Goal: Check status: Check status

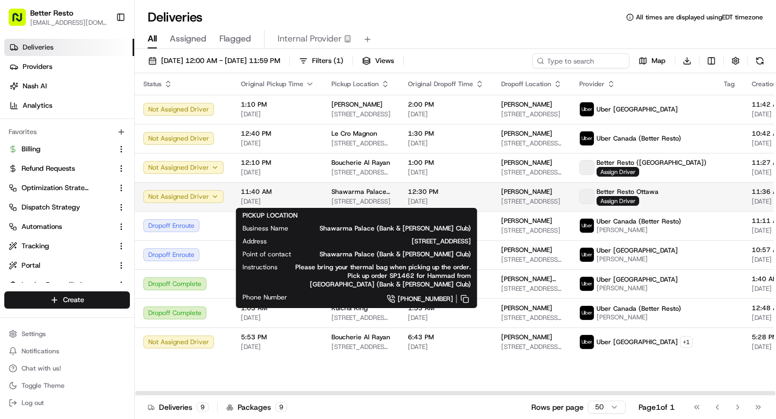
click at [360, 201] on span "[STREET_ADDRESS]" at bounding box center [360, 201] width 59 height 9
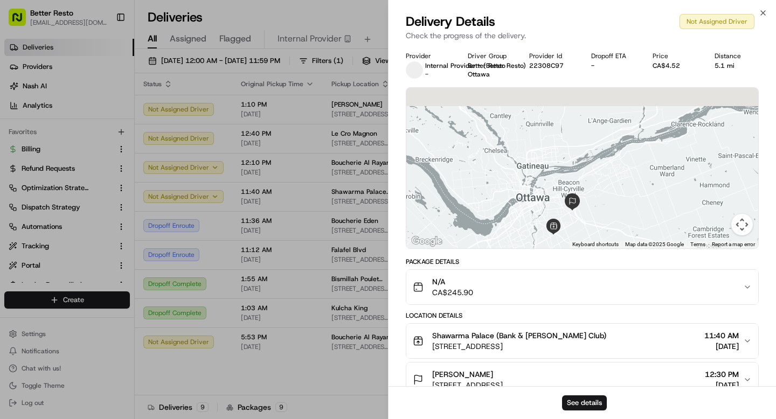
drag, startPoint x: 652, startPoint y: 127, endPoint x: 565, endPoint y: 226, distance: 132.5
click at [565, 226] on div at bounding box center [582, 168] width 352 height 161
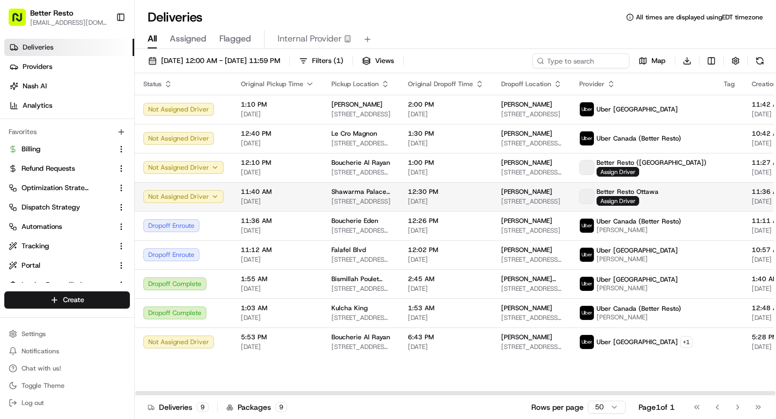
click at [375, 194] on span "Shawarma Palace (Bank & [PERSON_NAME] Club)" at bounding box center [360, 191] width 59 height 9
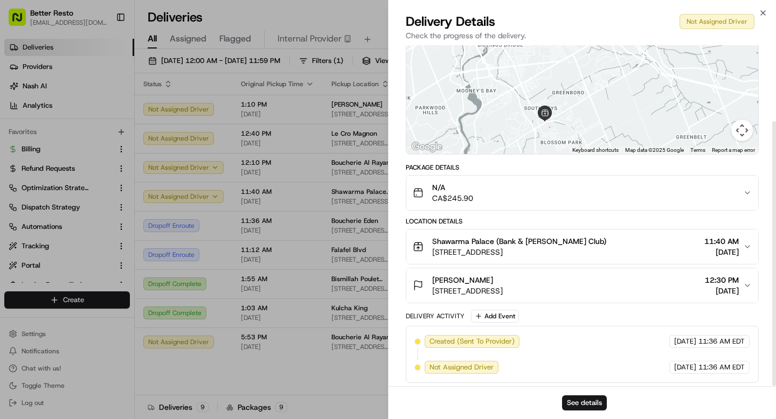
scroll to position [98, 0]
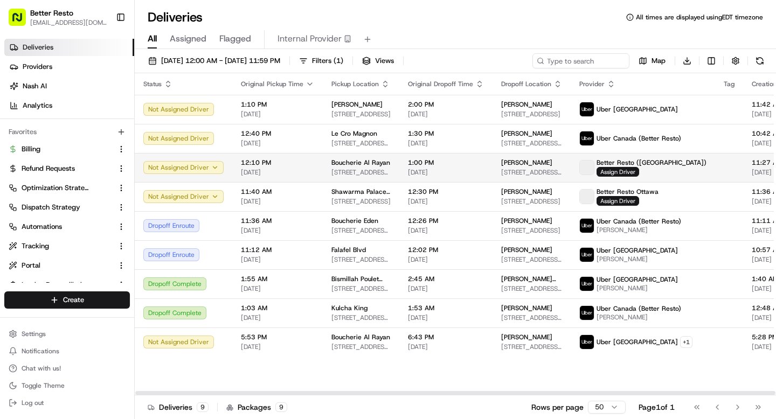
click at [358, 172] on span "[STREET_ADDRESS][PERSON_NAME]" at bounding box center [360, 172] width 59 height 9
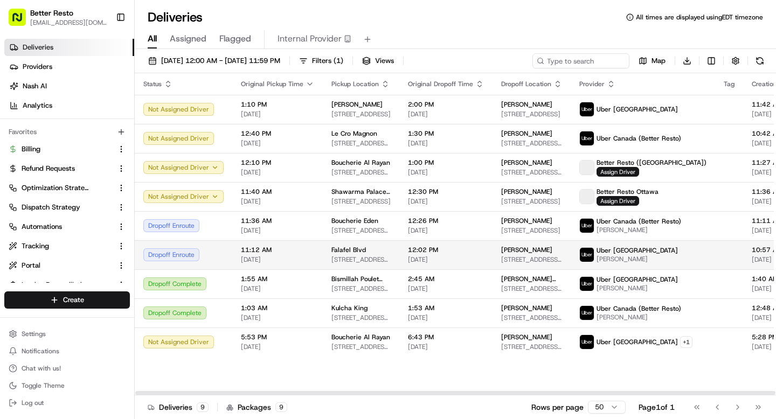
click at [351, 257] on span "[STREET_ADDRESS][PERSON_NAME]" at bounding box center [360, 259] width 59 height 9
